Goal: Task Accomplishment & Management: Use online tool/utility

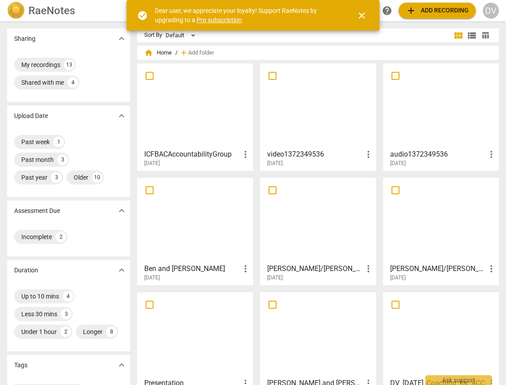
click at [487, 153] on span "more_vert" at bounding box center [491, 154] width 11 height 11
click at [487, 175] on li "Delete" at bounding box center [482, 175] width 34 height 21
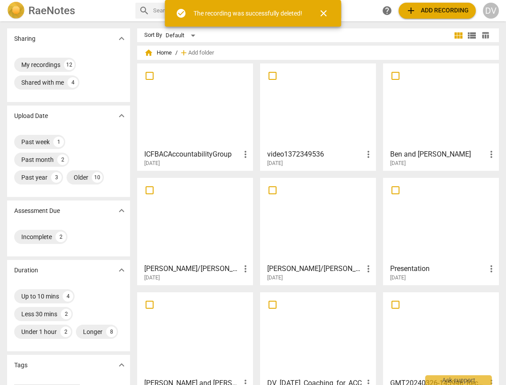
click at [432, 9] on span "add Add recording" at bounding box center [437, 10] width 63 height 11
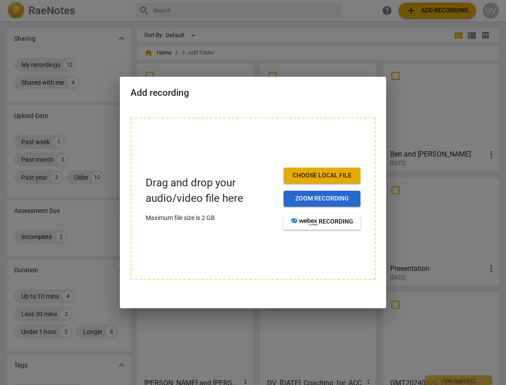
click at [328, 200] on span "Zoom recording" at bounding box center [322, 198] width 63 height 9
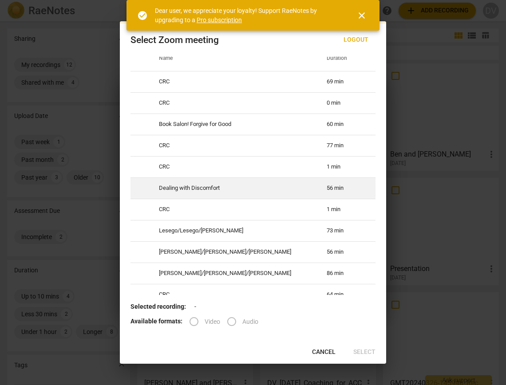
scroll to position [11, 0]
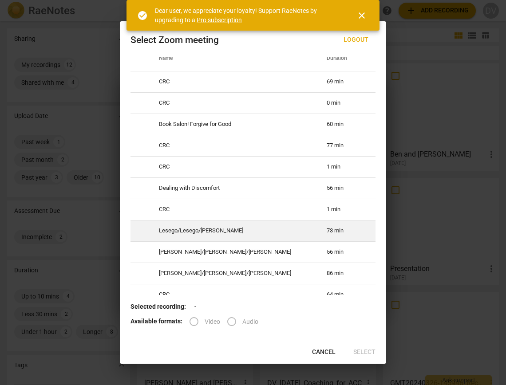
click at [251, 241] on td "Lesego/Lesego/[PERSON_NAME]" at bounding box center [232, 230] width 168 height 21
radio input "true"
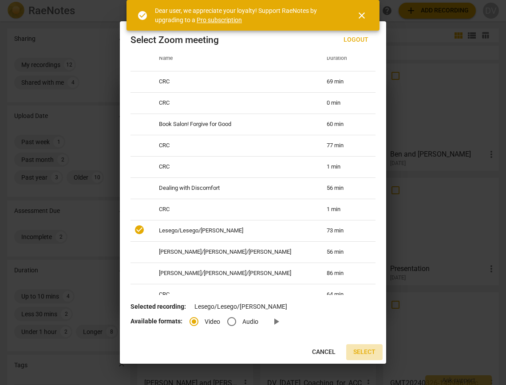
click at [365, 351] on span "Select" at bounding box center [364, 352] width 22 height 9
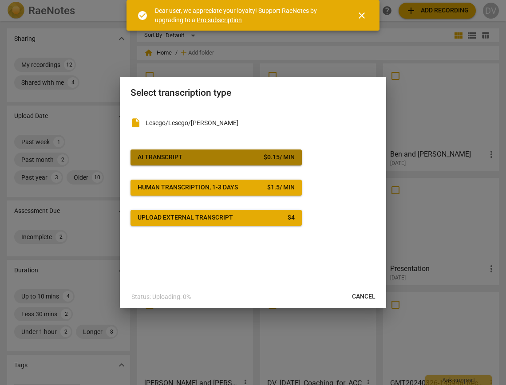
click at [265, 161] on div "$ 0.15 / min" at bounding box center [279, 157] width 31 height 9
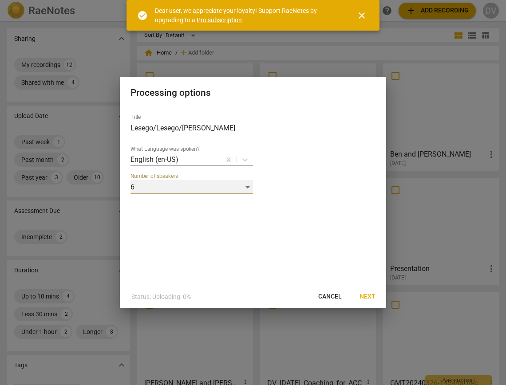
click at [248, 188] on div "6" at bounding box center [191, 187] width 122 height 14
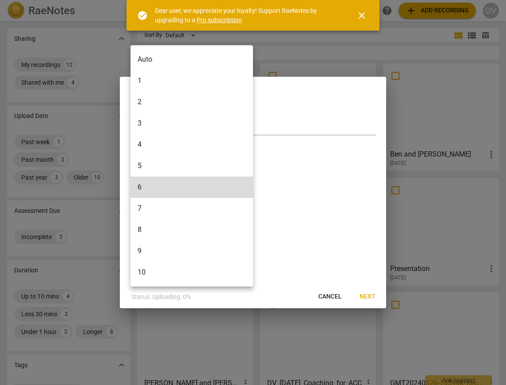
click at [233, 128] on li "3" at bounding box center [191, 123] width 122 height 21
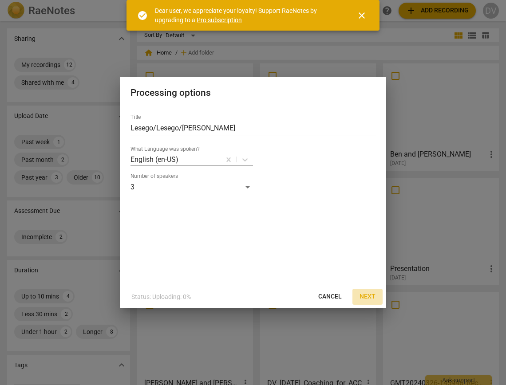
click at [366, 298] on span "Next" at bounding box center [367, 296] width 16 height 9
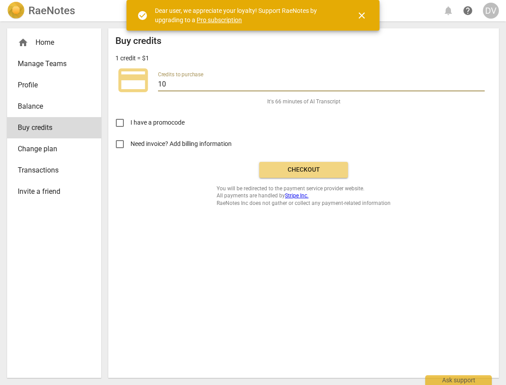
drag, startPoint x: 171, startPoint y: 84, endPoint x: 158, endPoint y: 83, distance: 13.3
click at [158, 83] on div "credit_card Credits to purchase 10" at bounding box center [303, 80] width 376 height 35
type input "20"
click at [217, 101] on div "Buy credits 1 credit = $1 credit_card Credits to purchase 20 It's 133 minutes o…" at bounding box center [303, 120] width 376 height 171
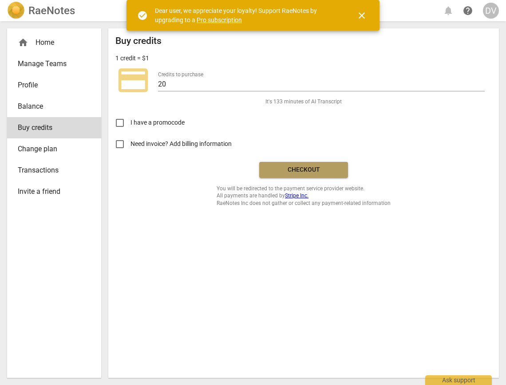
click at [294, 173] on span "Checkout" at bounding box center [303, 170] width 75 height 9
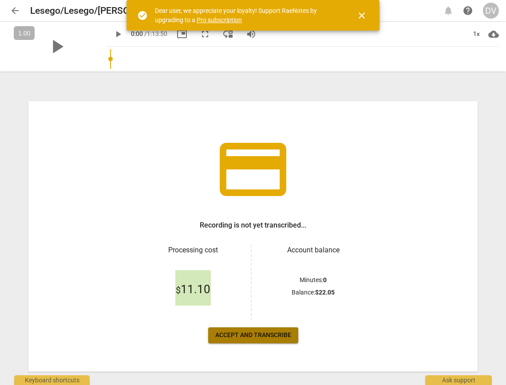
click at [230, 337] on span "Accept and transcribe" at bounding box center [253, 335] width 76 height 9
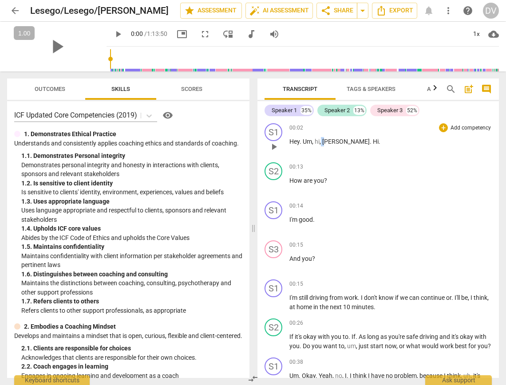
drag, startPoint x: 326, startPoint y: 142, endPoint x: 320, endPoint y: 142, distance: 5.3
click at [320, 142] on p "Hey . Um , hi , [PERSON_NAME] . Hi ." at bounding box center [390, 141] width 202 height 9
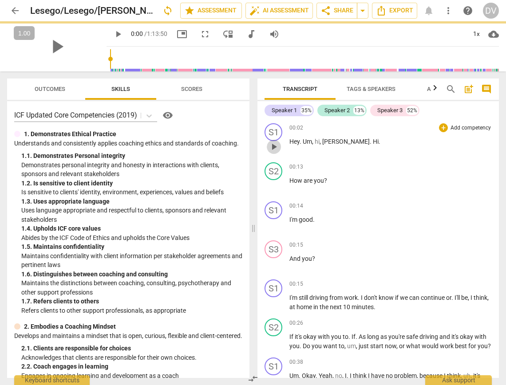
click at [276, 145] on span "play_arrow" at bounding box center [273, 147] width 11 height 11
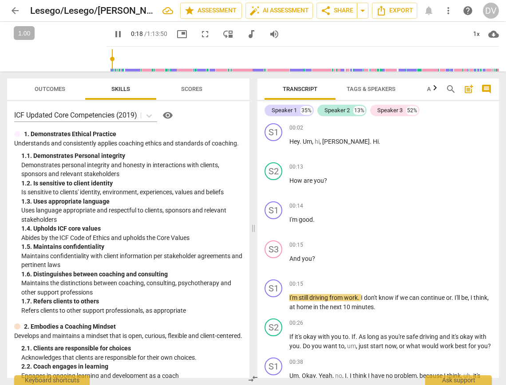
click at [113, 35] on span "pause" at bounding box center [118, 34] width 11 height 11
type input "18"
drag, startPoint x: 289, startPoint y: 259, endPoint x: 319, endPoint y: 260, distance: 29.7
click at [319, 260] on p "And you ?" at bounding box center [390, 258] width 202 height 9
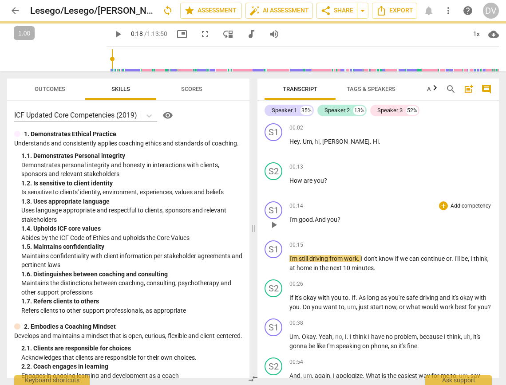
click at [315, 220] on span ".And you?" at bounding box center [327, 219] width 28 height 7
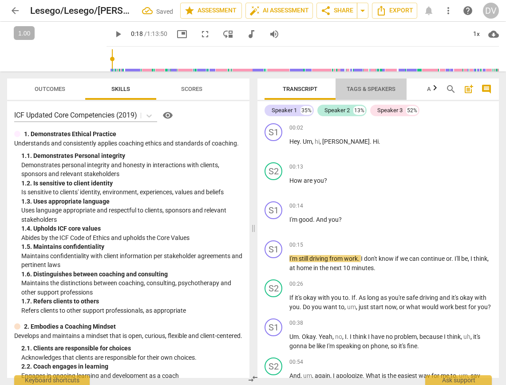
click at [363, 86] on span "Tags & Speakers" at bounding box center [371, 89] width 49 height 7
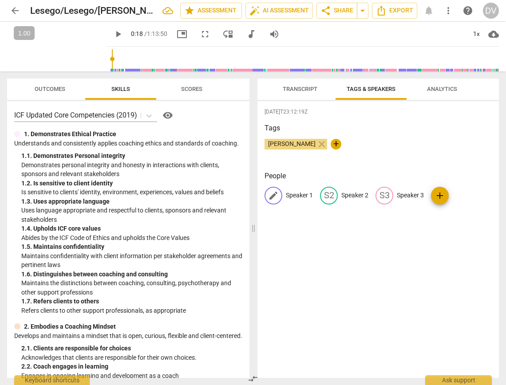
click at [294, 193] on p "Speaker 1" at bounding box center [299, 195] width 27 height 9
type input "Lesego (woman)"
click at [399, 194] on p "Speaker 2" at bounding box center [412, 195] width 27 height 9
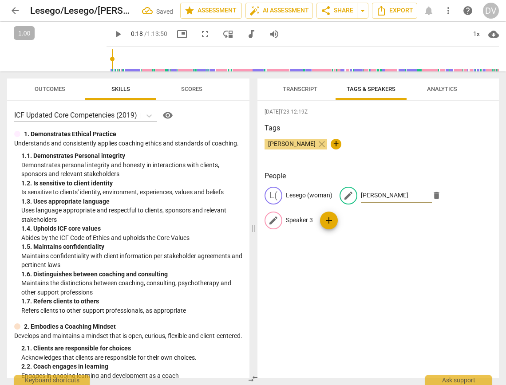
type input "[PERSON_NAME]"
click at [294, 221] on p "Speaker 3" at bounding box center [299, 220] width 27 height 9
type input "Lesego (man)"
click at [294, 89] on span "Transcript" at bounding box center [300, 89] width 35 height 7
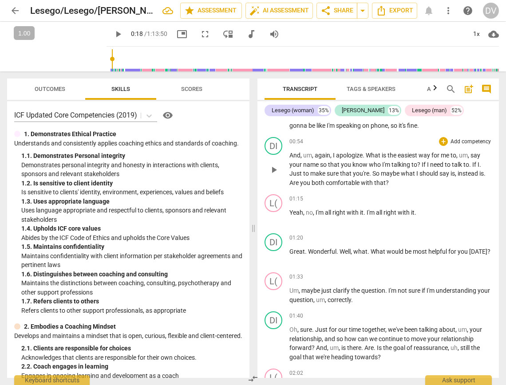
scroll to position [222, 0]
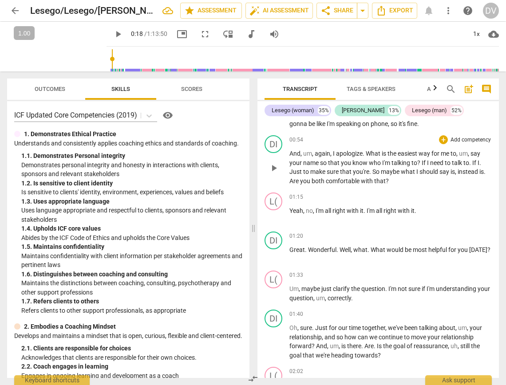
click at [276, 174] on span "play_arrow" at bounding box center [273, 168] width 11 height 11
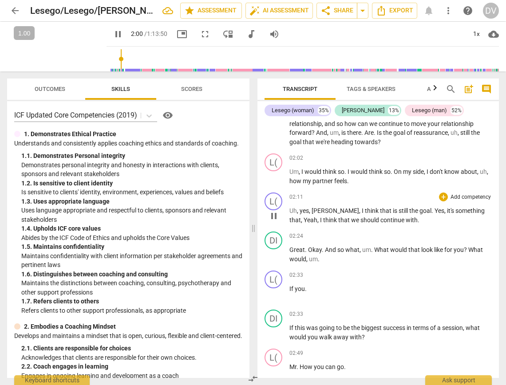
scroll to position [437, 0]
click at [113, 34] on span "pause" at bounding box center [118, 34] width 11 height 11
type input "126"
click at [351, 87] on span "Tags & Speakers" at bounding box center [371, 89] width 49 height 7
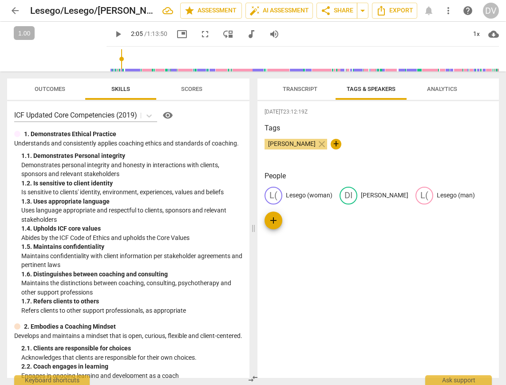
click at [332, 195] on div "L( [PERSON_NAME] (woman) DI [PERSON_NAME]( [PERSON_NAME] (man) add" at bounding box center [377, 208] width 227 height 43
click at [324, 195] on p "Lesego (woman)" at bounding box center [309, 195] width 47 height 9
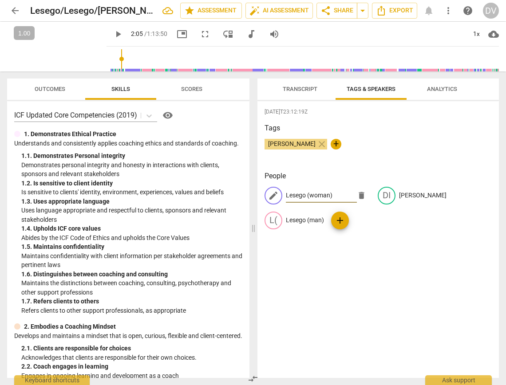
click at [333, 193] on input "Lesego (woman)" at bounding box center [321, 196] width 71 height 14
type input "Lesego 1"
click at [473, 193] on div "edit Lesego 1 delete DI [PERSON_NAME]( [PERSON_NAME] (man) add" at bounding box center [377, 212] width 227 height 50
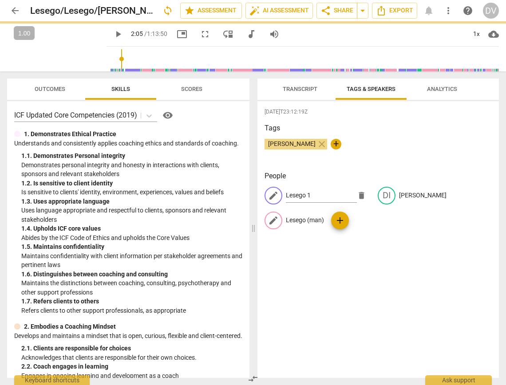
click at [324, 216] on p "Lesego (man)" at bounding box center [305, 220] width 38 height 9
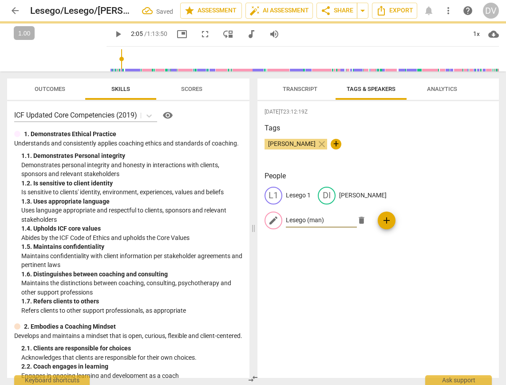
click at [357, 213] on input "Lesego (man)" at bounding box center [321, 220] width 71 height 14
type input "126"
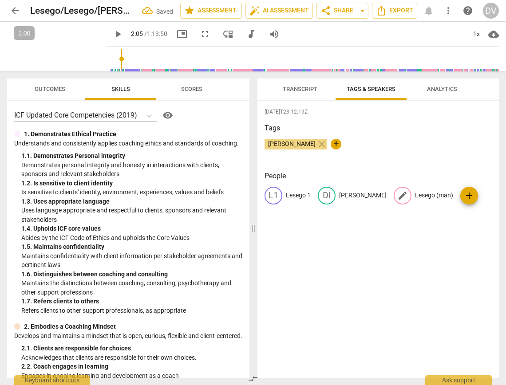
click at [417, 196] on p "Lesego (man)" at bounding box center [434, 195] width 38 height 9
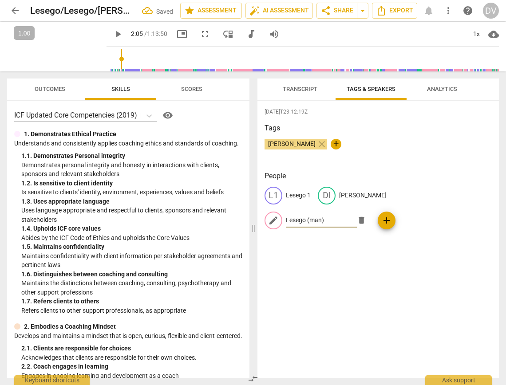
click at [357, 213] on input "Lesego (man)" at bounding box center [321, 220] width 71 height 14
type input "Lesego 2"
click at [314, 86] on span "Transcript" at bounding box center [300, 89] width 35 height 7
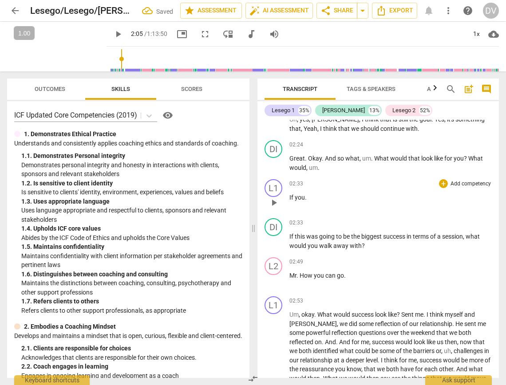
scroll to position [545, 0]
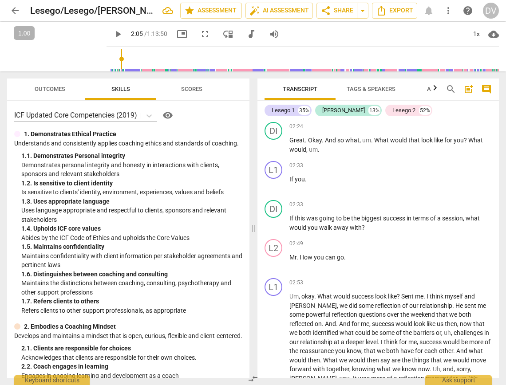
click at [113, 33] on span "play_arrow" at bounding box center [118, 34] width 11 height 11
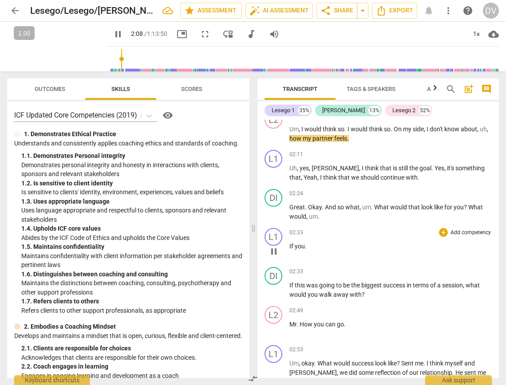
scroll to position [477, 0]
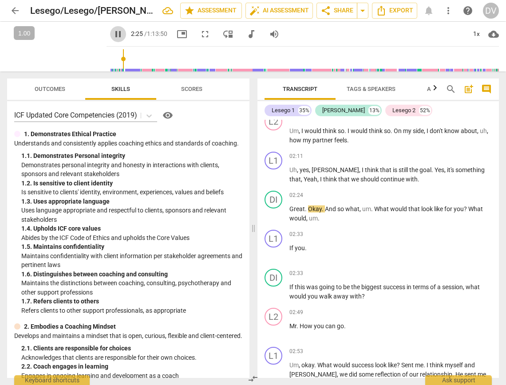
click at [113, 31] on span "pause" at bounding box center [118, 34] width 11 height 11
type input "146"
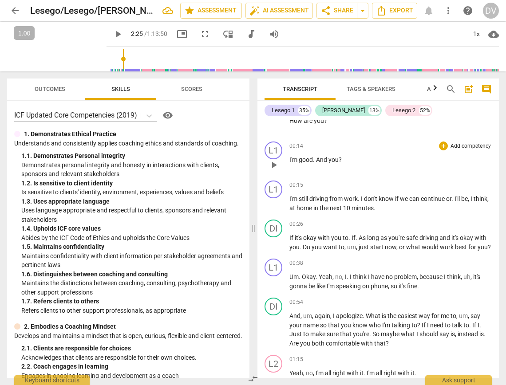
scroll to position [0, 0]
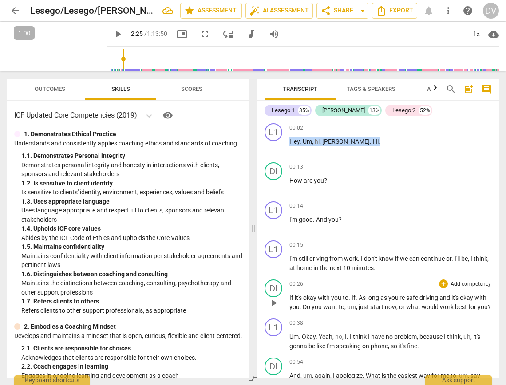
drag, startPoint x: 289, startPoint y: 140, endPoint x: 337, endPoint y: 301, distance: 167.6
click at [337, 301] on div "L1 play_arrow pause 00:02 + Add competency keyboard_arrow_right Hey . Um , hi ,…" at bounding box center [377, 249] width 241 height 258
